Goal: Information Seeking & Learning: Compare options

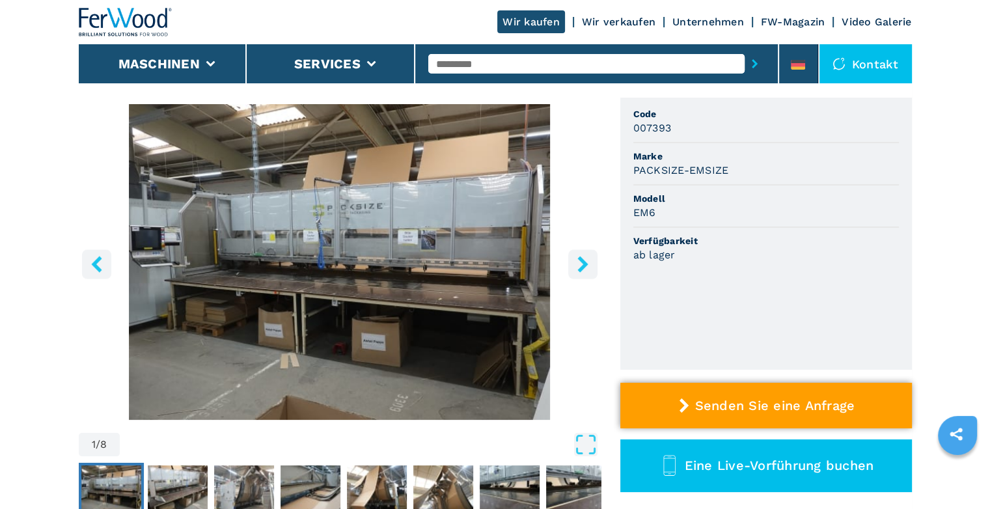
scroll to position [260, 0]
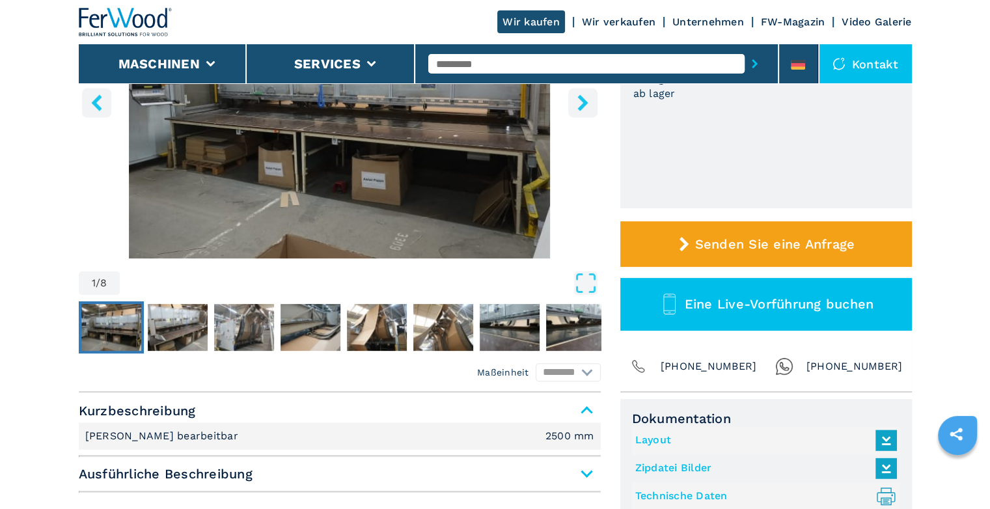
click at [123, 333] on img "Go to Slide 1" at bounding box center [111, 327] width 60 height 47
click at [170, 331] on img "Go to Slide 2" at bounding box center [178, 327] width 60 height 47
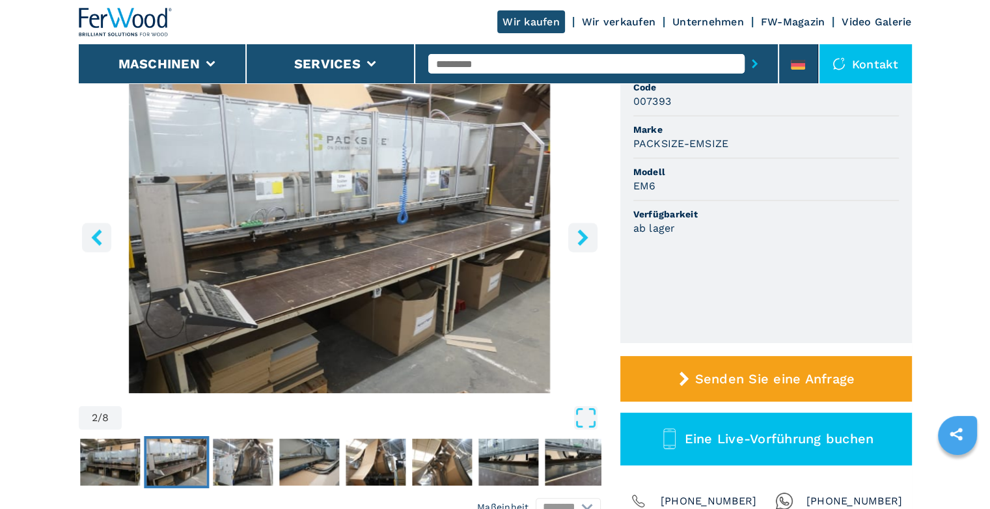
scroll to position [130, 0]
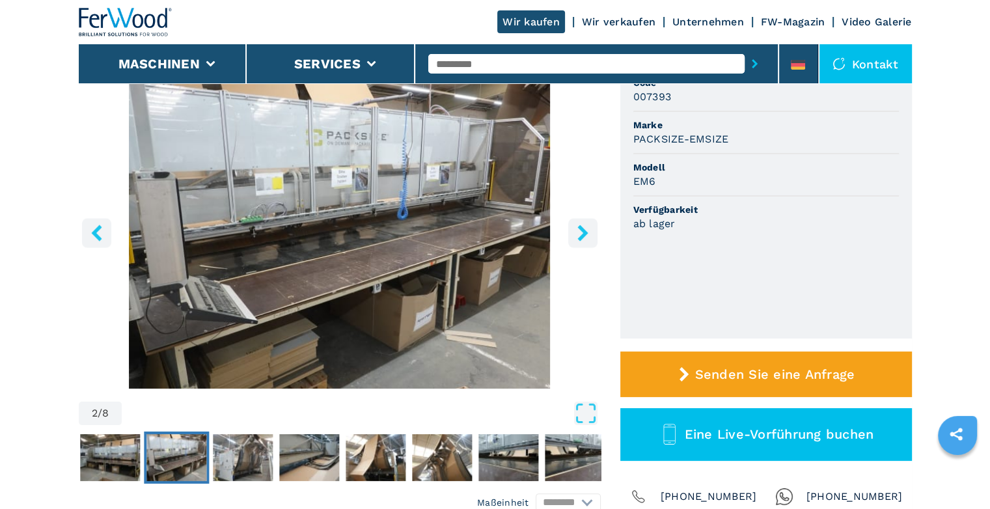
click at [578, 228] on icon "right-button" at bounding box center [582, 233] width 10 height 16
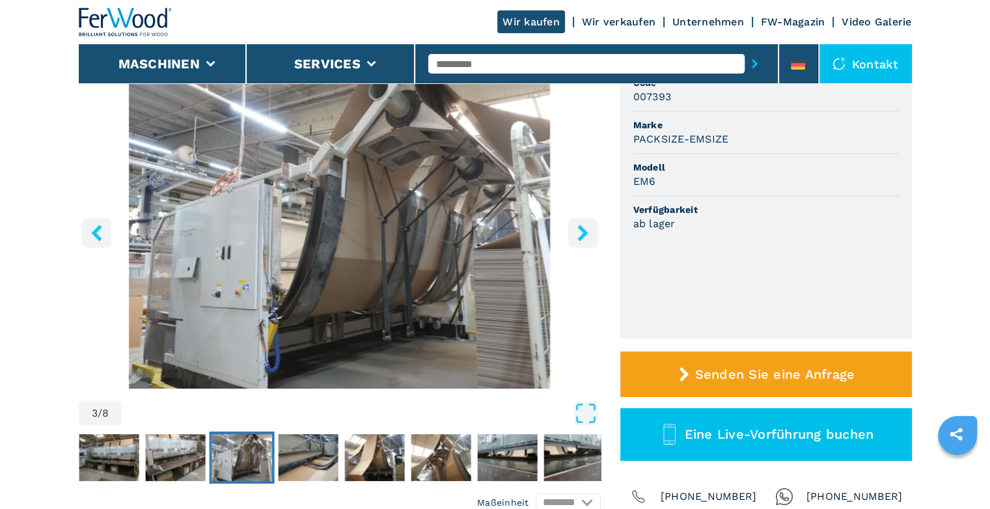
click at [578, 228] on icon "right-button" at bounding box center [582, 233] width 10 height 16
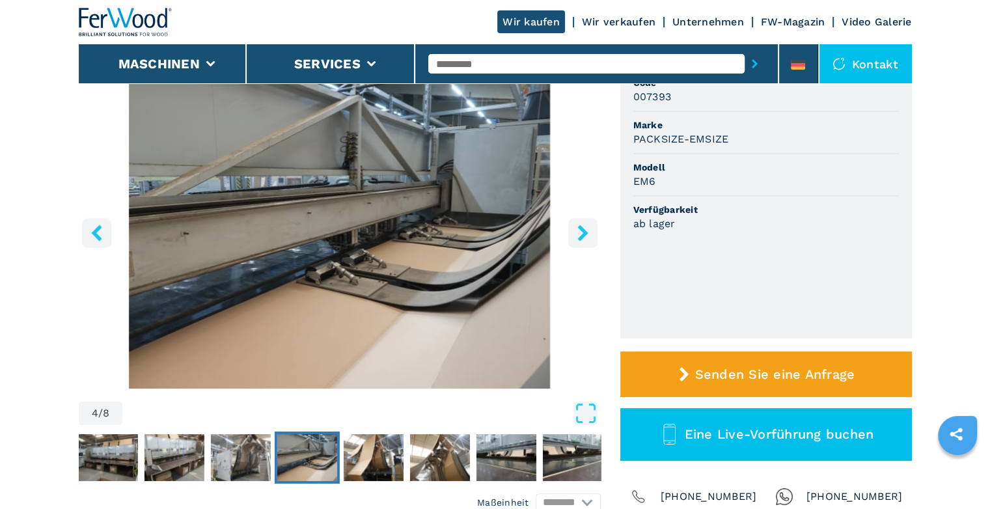
click at [578, 228] on icon "right-button" at bounding box center [582, 233] width 10 height 16
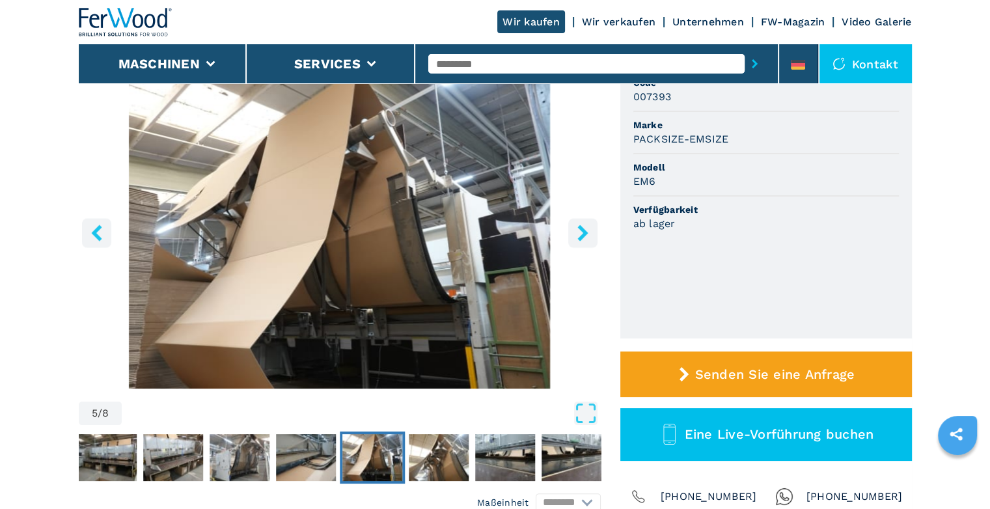
click at [578, 228] on icon "right-button" at bounding box center [582, 233] width 10 height 16
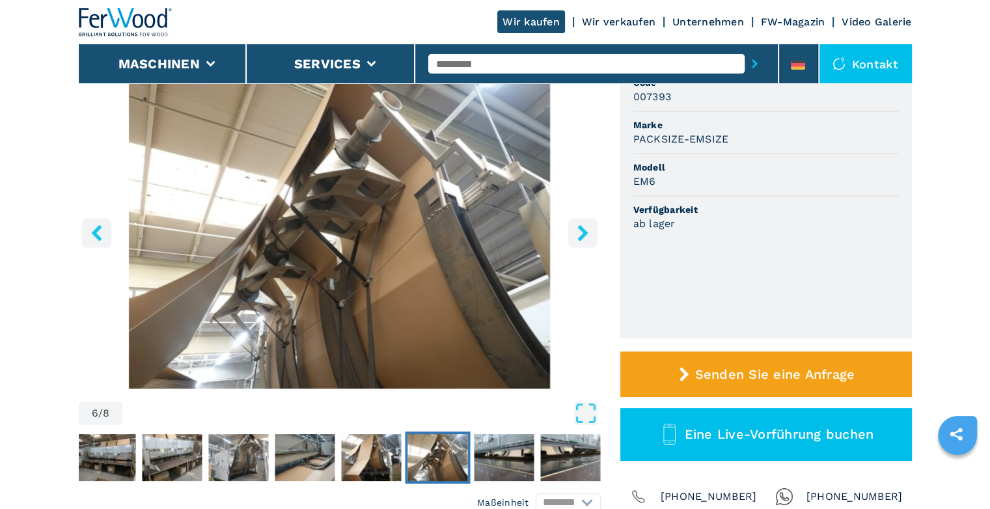
click at [578, 228] on icon "right-button" at bounding box center [582, 233] width 10 height 16
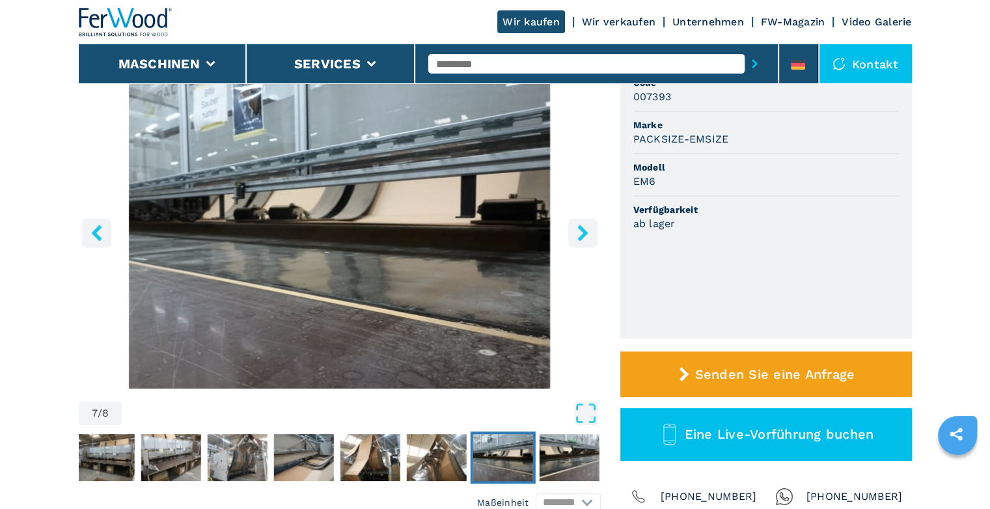
click at [578, 228] on icon "right-button" at bounding box center [582, 233] width 10 height 16
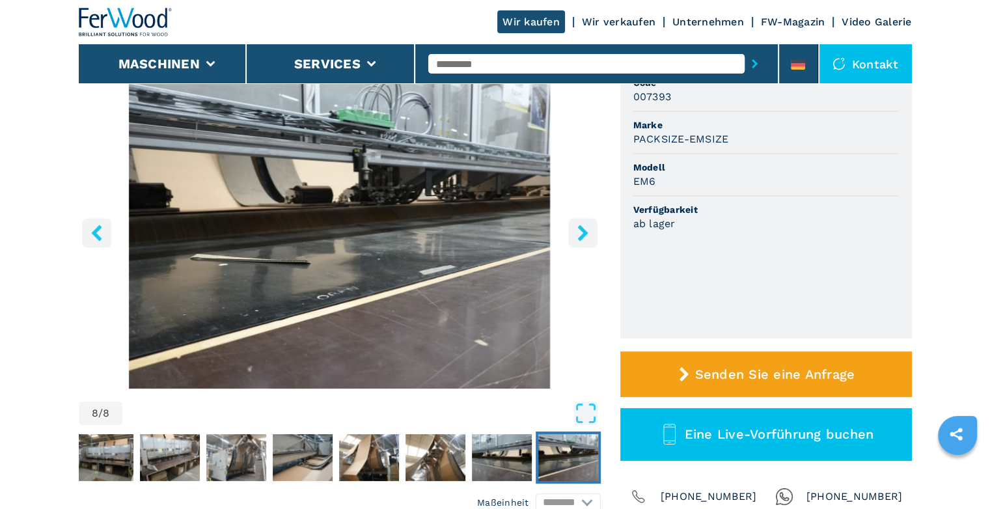
click at [578, 228] on icon "right-button" at bounding box center [582, 233] width 10 height 16
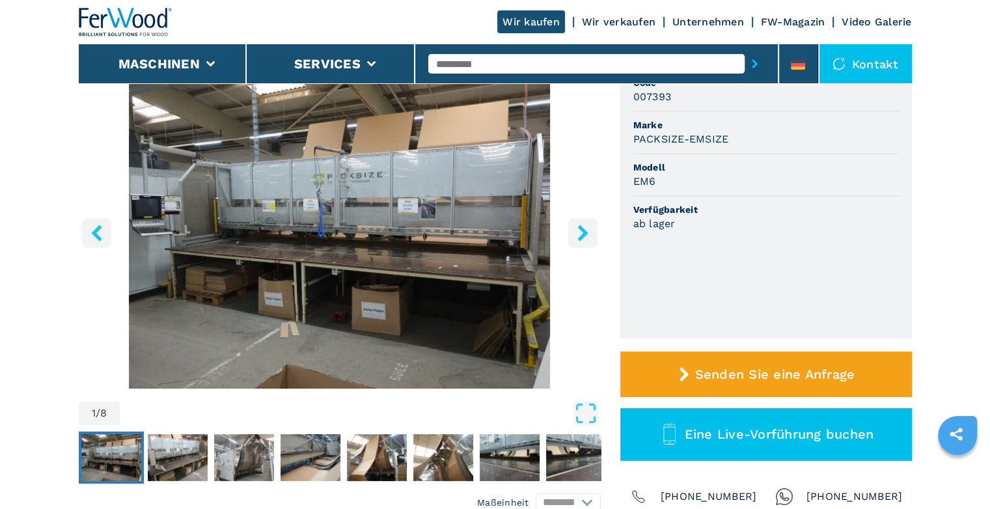
click at [578, 228] on icon "right-button" at bounding box center [582, 233] width 10 height 16
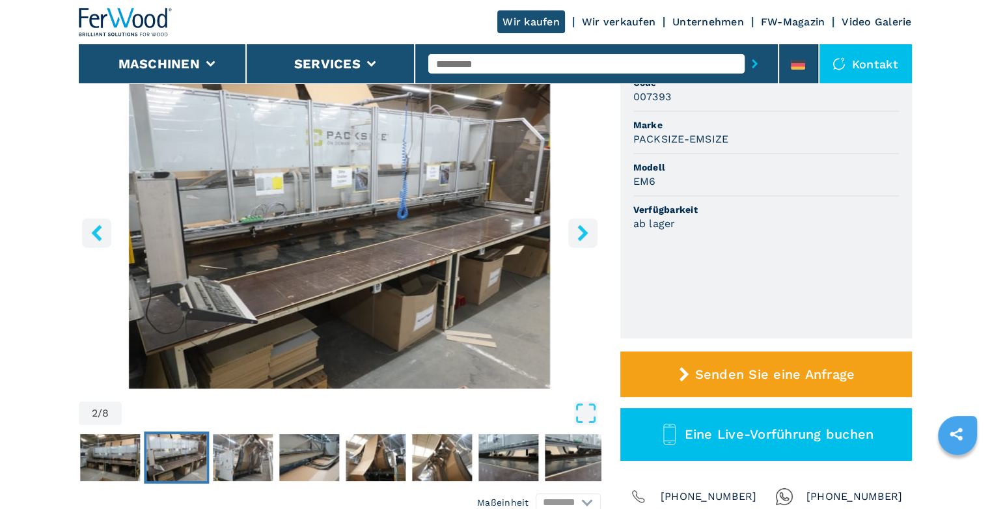
click at [578, 228] on icon "right-button" at bounding box center [582, 233] width 10 height 16
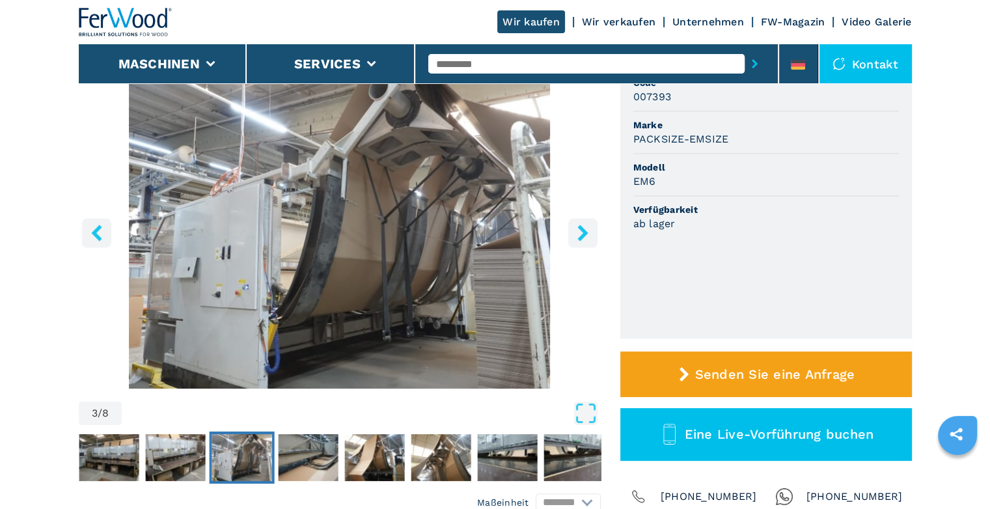
click at [578, 228] on icon "right-button" at bounding box center [582, 233] width 10 height 16
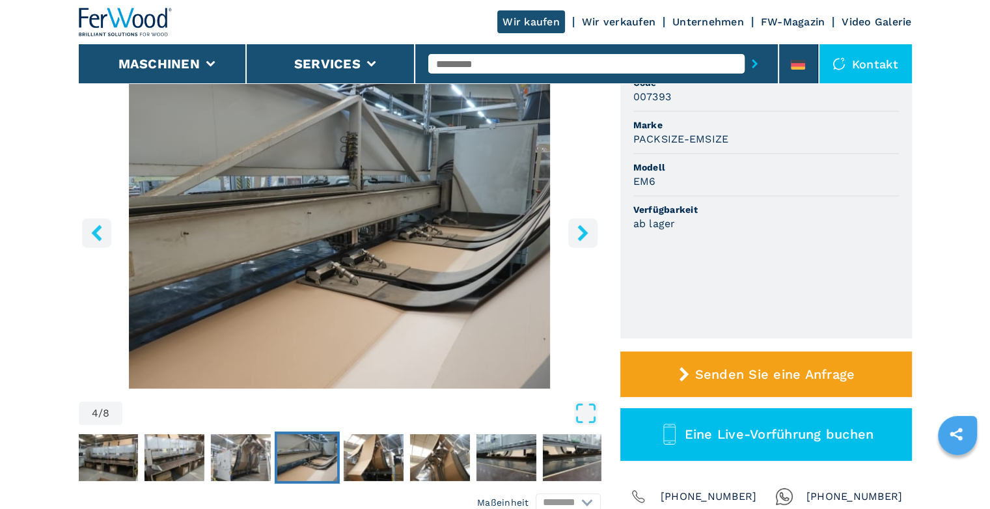
click at [578, 228] on icon "right-button" at bounding box center [582, 233] width 10 height 16
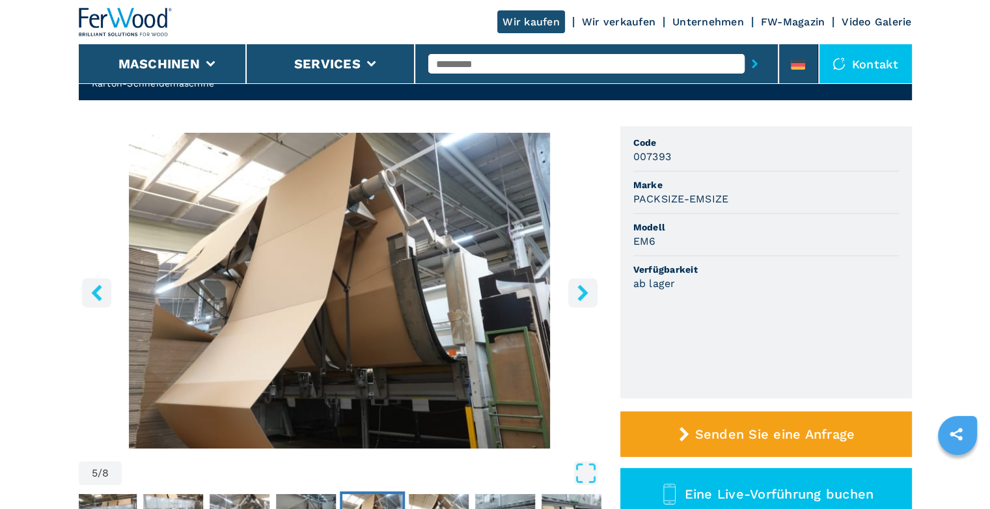
scroll to position [0, 0]
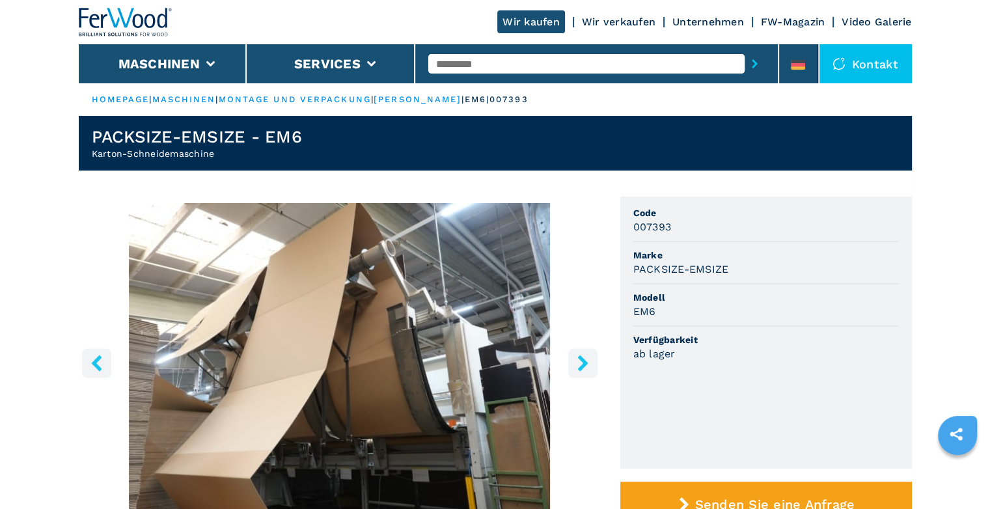
click at [505, 62] on input "text" at bounding box center [586, 64] width 316 height 20
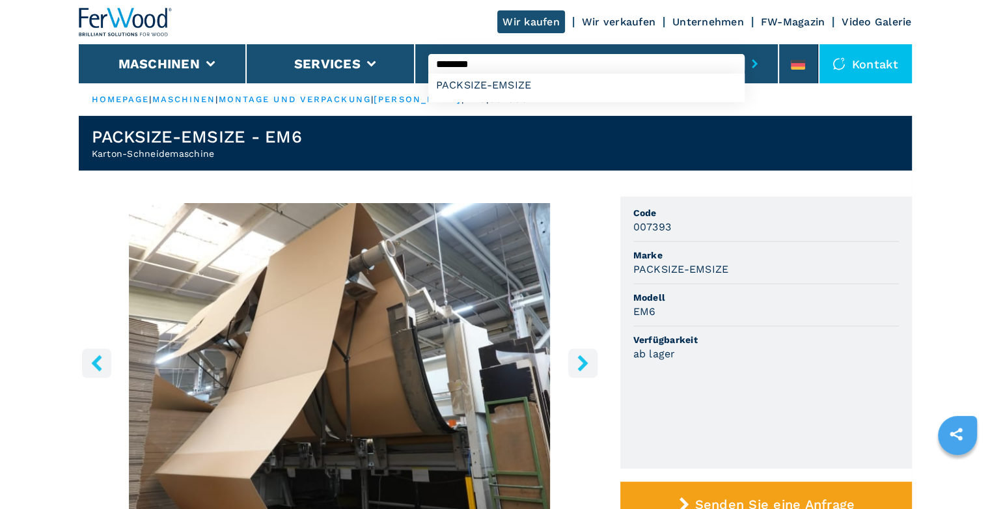
type input "********"
click at [744, 49] on button "submit-button" at bounding box center [754, 64] width 20 height 30
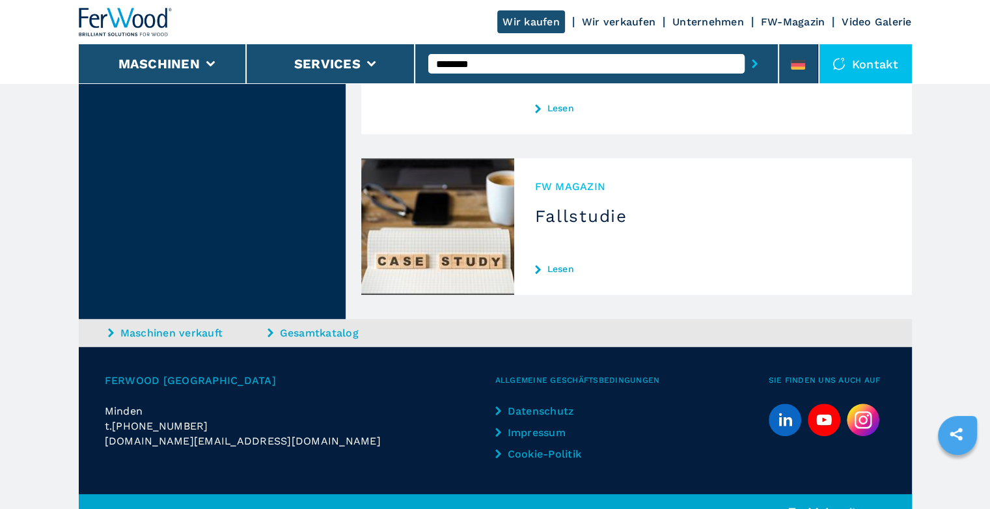
scroll to position [487, 0]
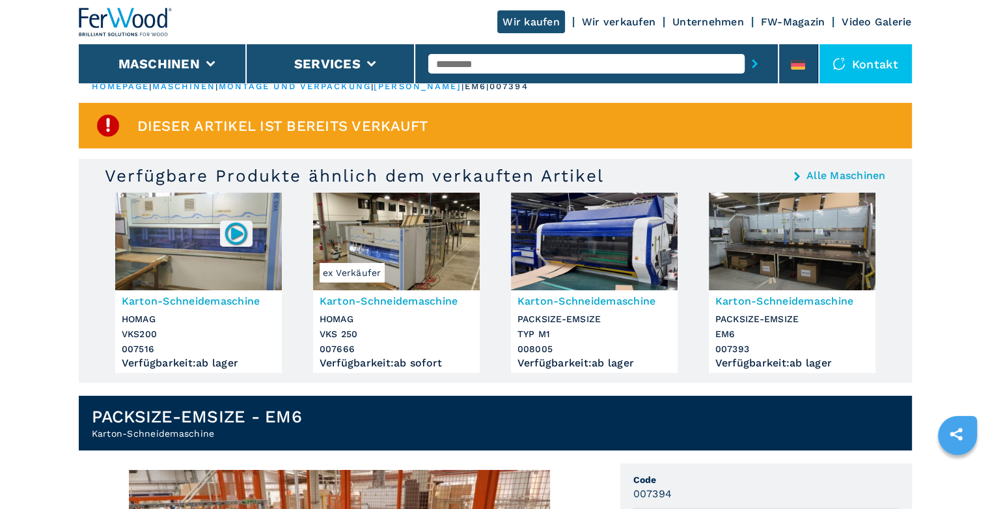
scroll to position [12, 0]
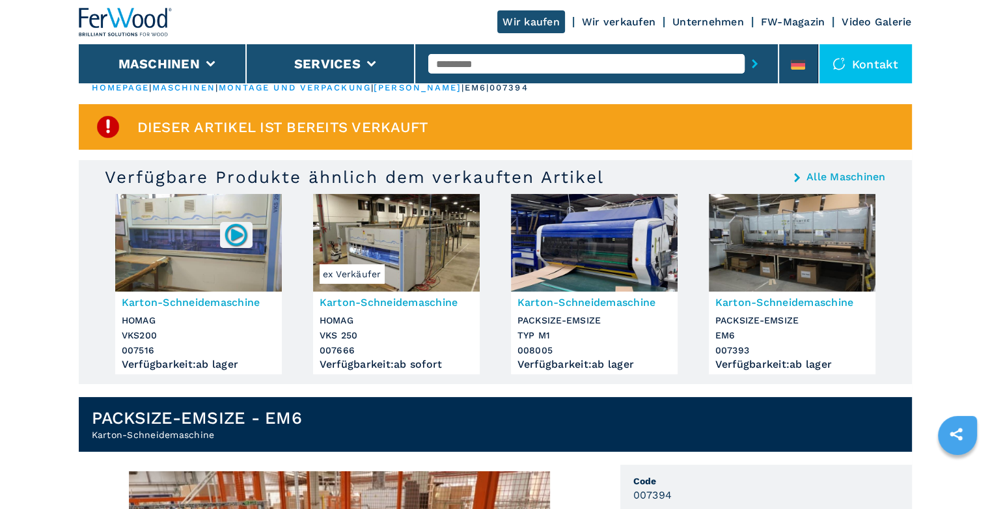
click at [183, 329] on h3 "HOMAG VKS200 007516" at bounding box center [199, 335] width 154 height 45
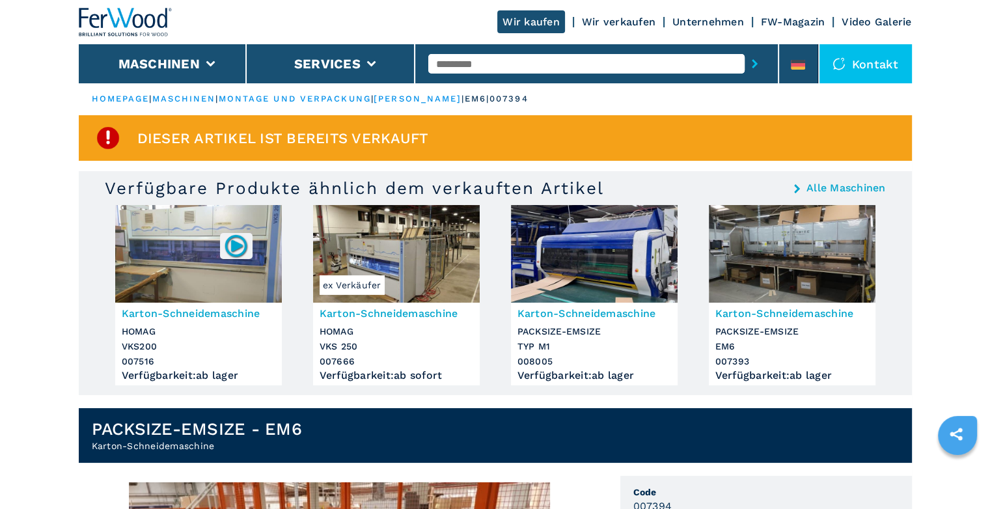
scroll to position [0, 0]
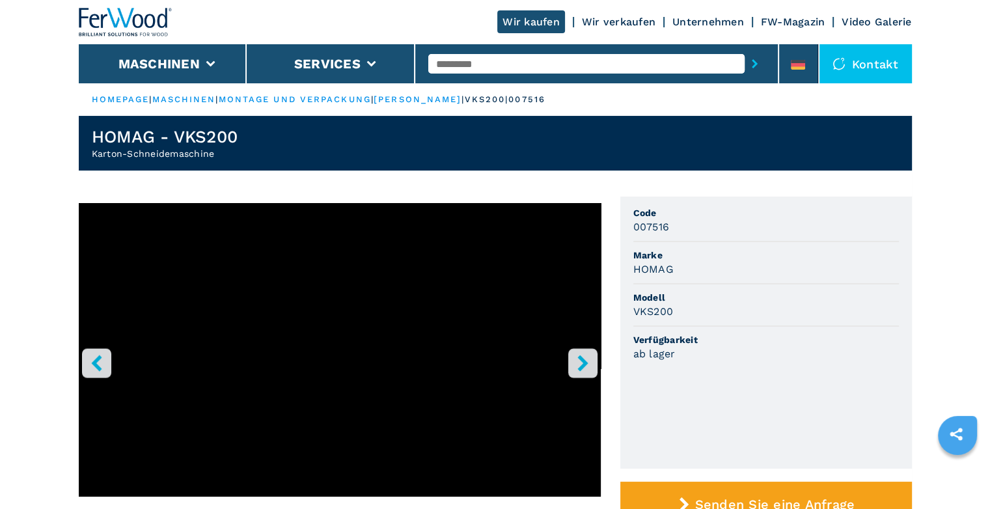
click at [588, 362] on icon "right-button" at bounding box center [583, 363] width 16 height 16
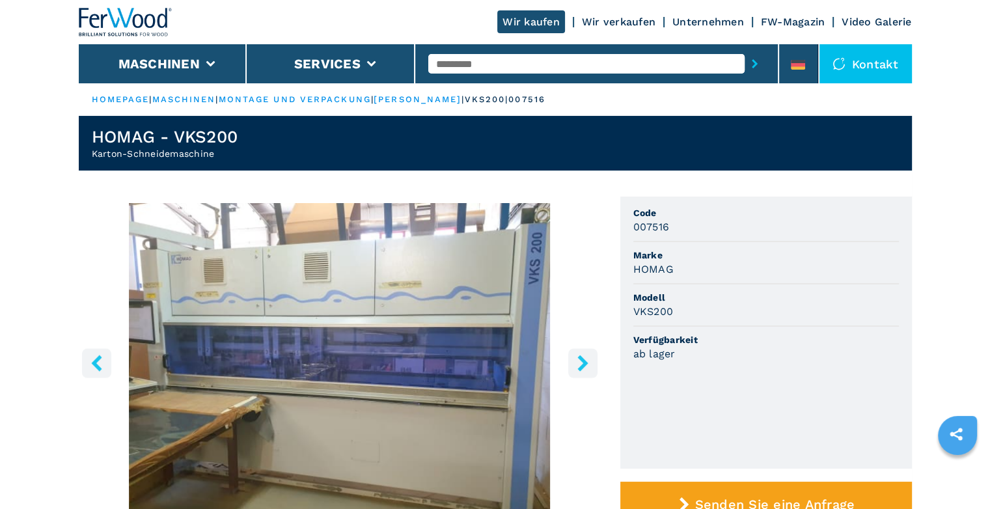
click at [586, 363] on icon "right-button" at bounding box center [582, 363] width 10 height 16
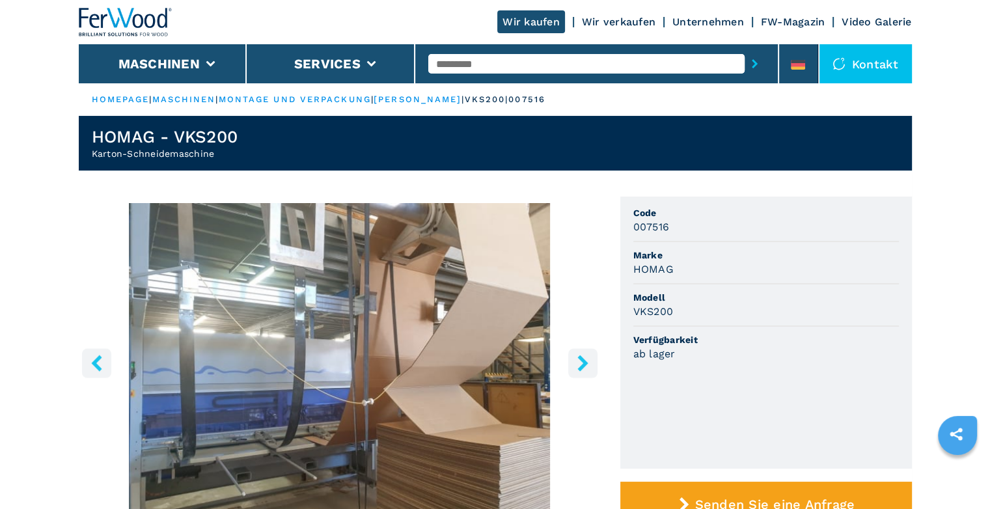
click at [586, 363] on icon "right-button" at bounding box center [582, 363] width 10 height 16
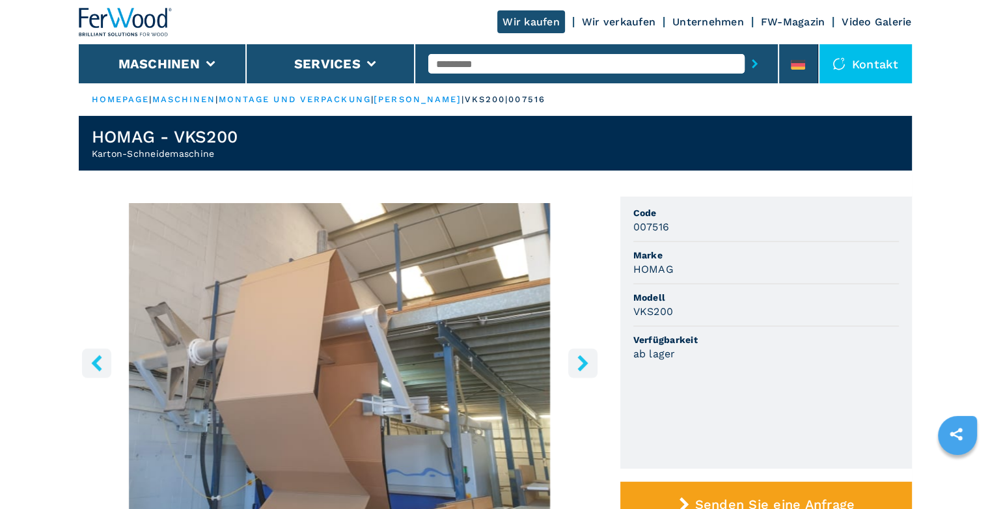
click at [586, 363] on icon "right-button" at bounding box center [582, 363] width 10 height 16
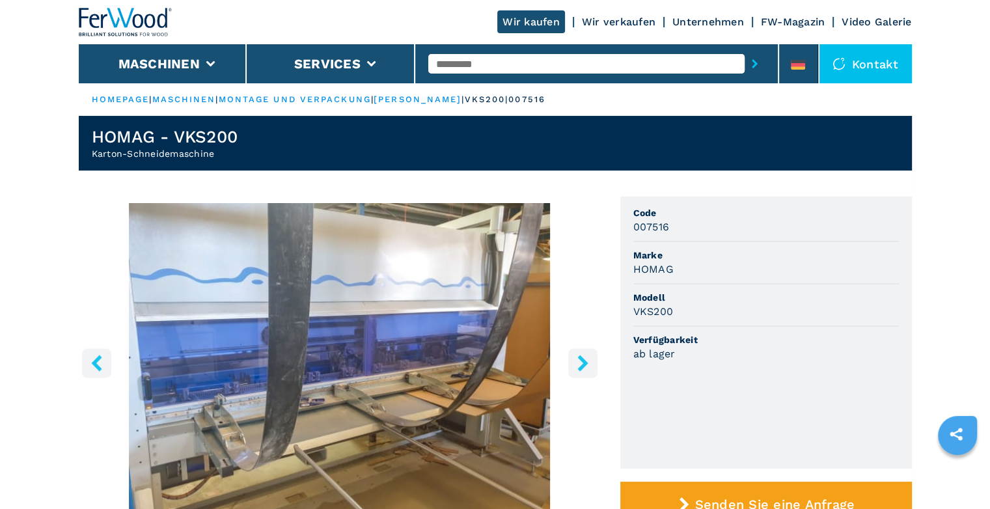
click at [586, 363] on icon "right-button" at bounding box center [582, 363] width 10 height 16
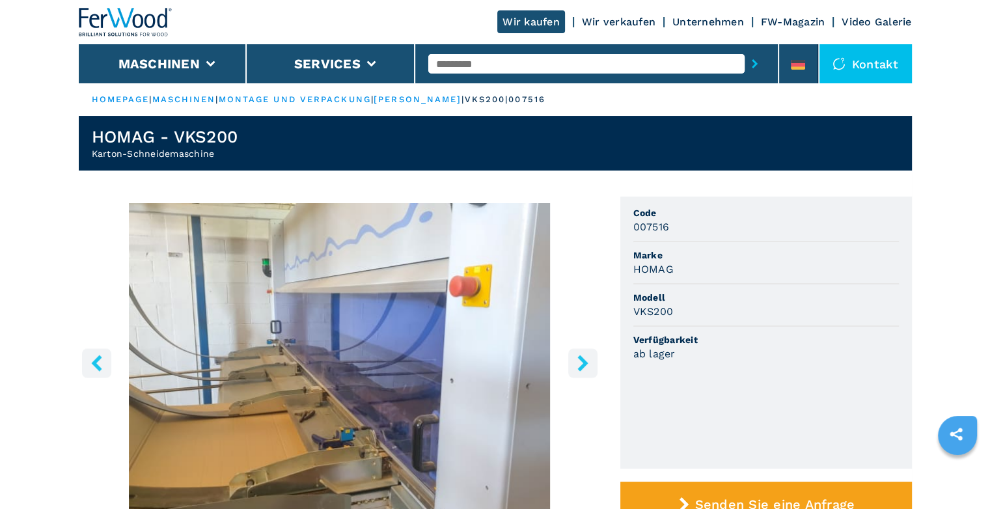
click at [586, 363] on icon "right-button" at bounding box center [582, 363] width 10 height 16
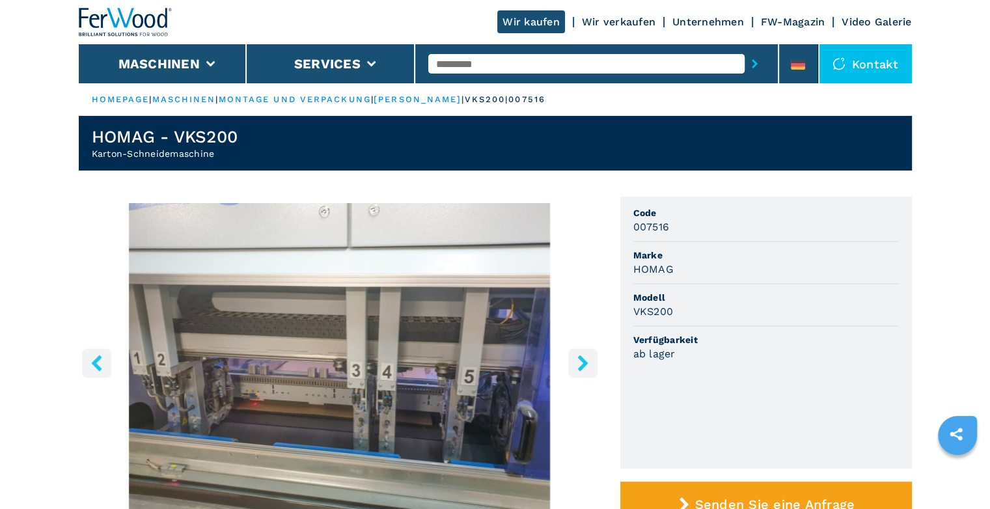
click at [586, 363] on icon "right-button" at bounding box center [582, 363] width 10 height 16
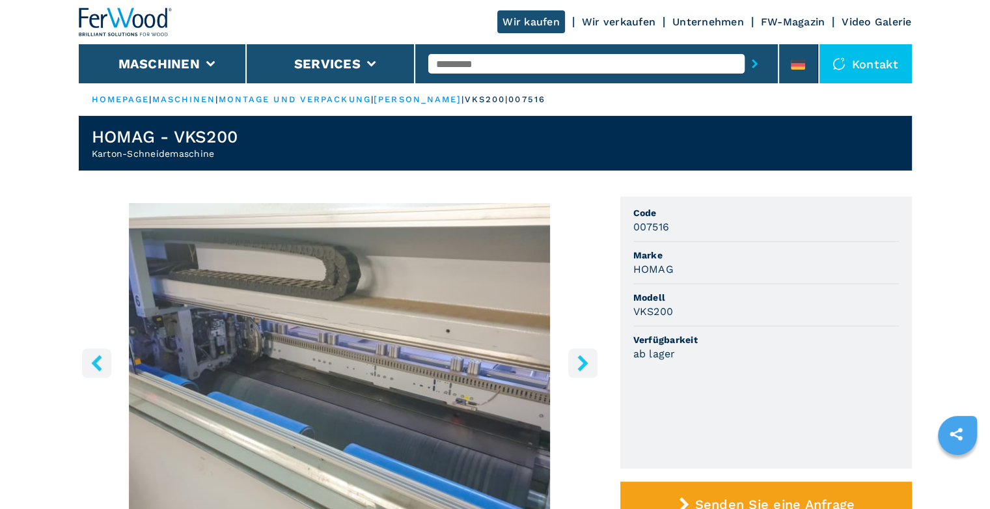
click at [586, 363] on icon "right-button" at bounding box center [582, 363] width 10 height 16
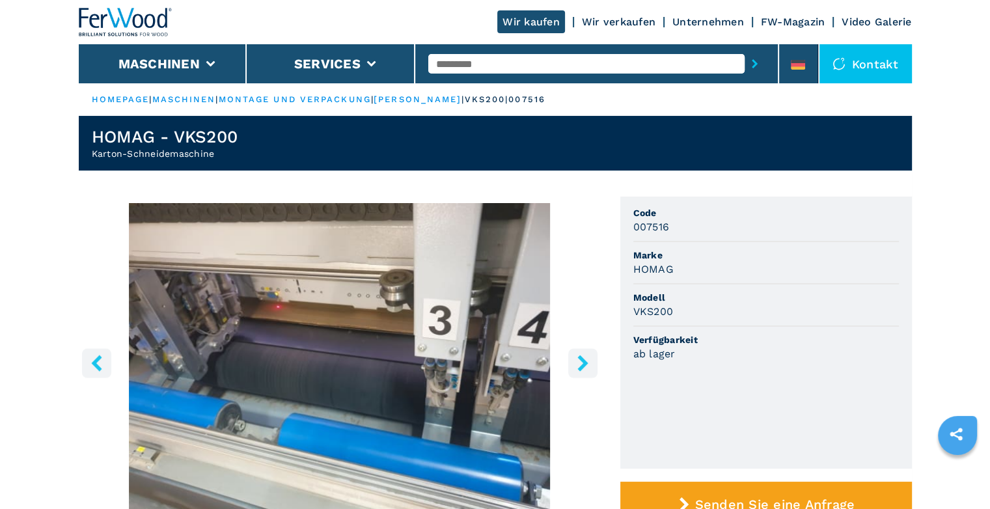
click at [586, 363] on icon "right-button" at bounding box center [582, 363] width 10 height 16
